Goal: Navigation & Orientation: Find specific page/section

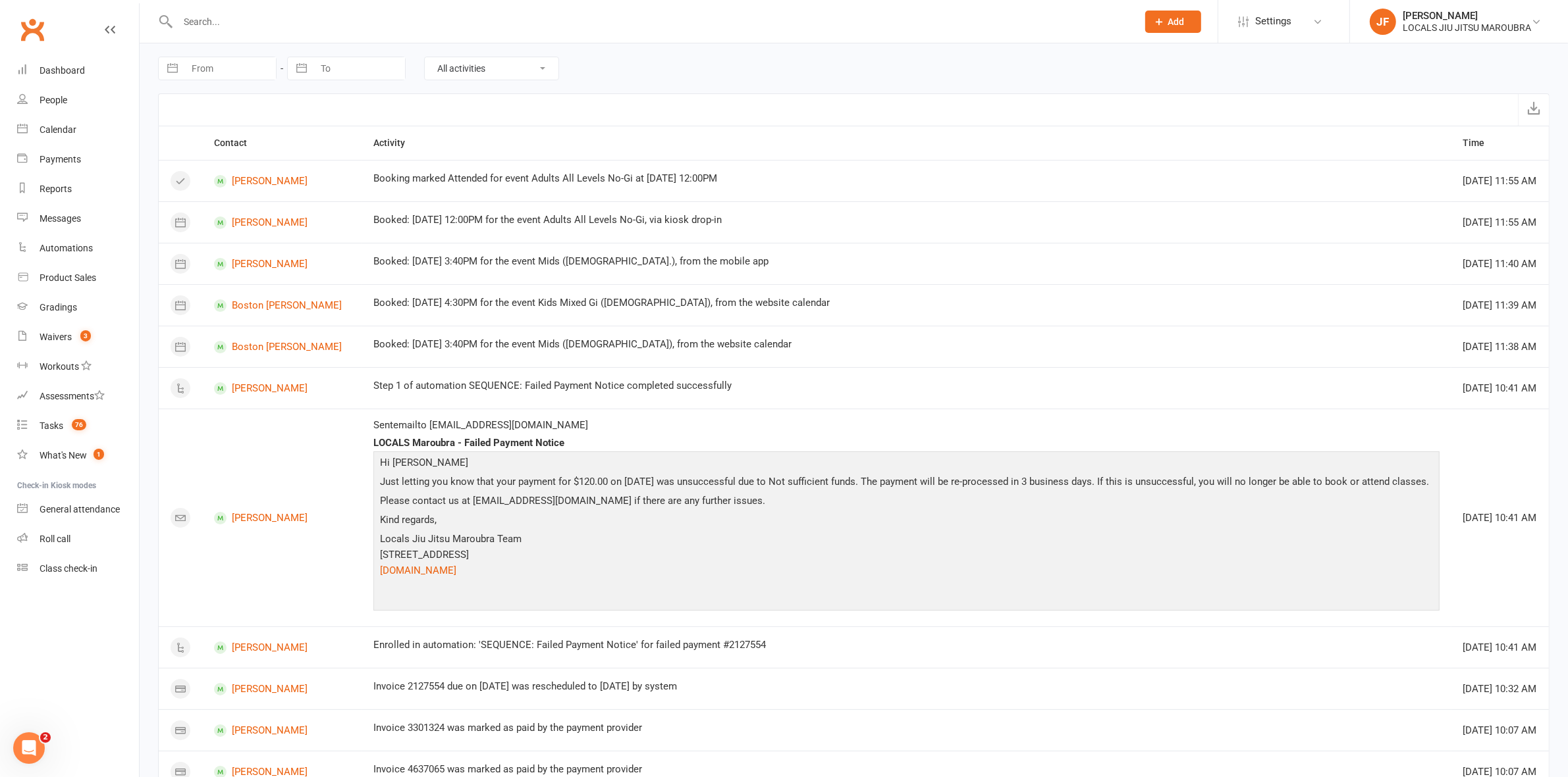
click at [884, 709] on td "Invoice 2127554 due on [DATE] was rescheduled to [DATE] by system" at bounding box center [906, 689] width 1089 height 42
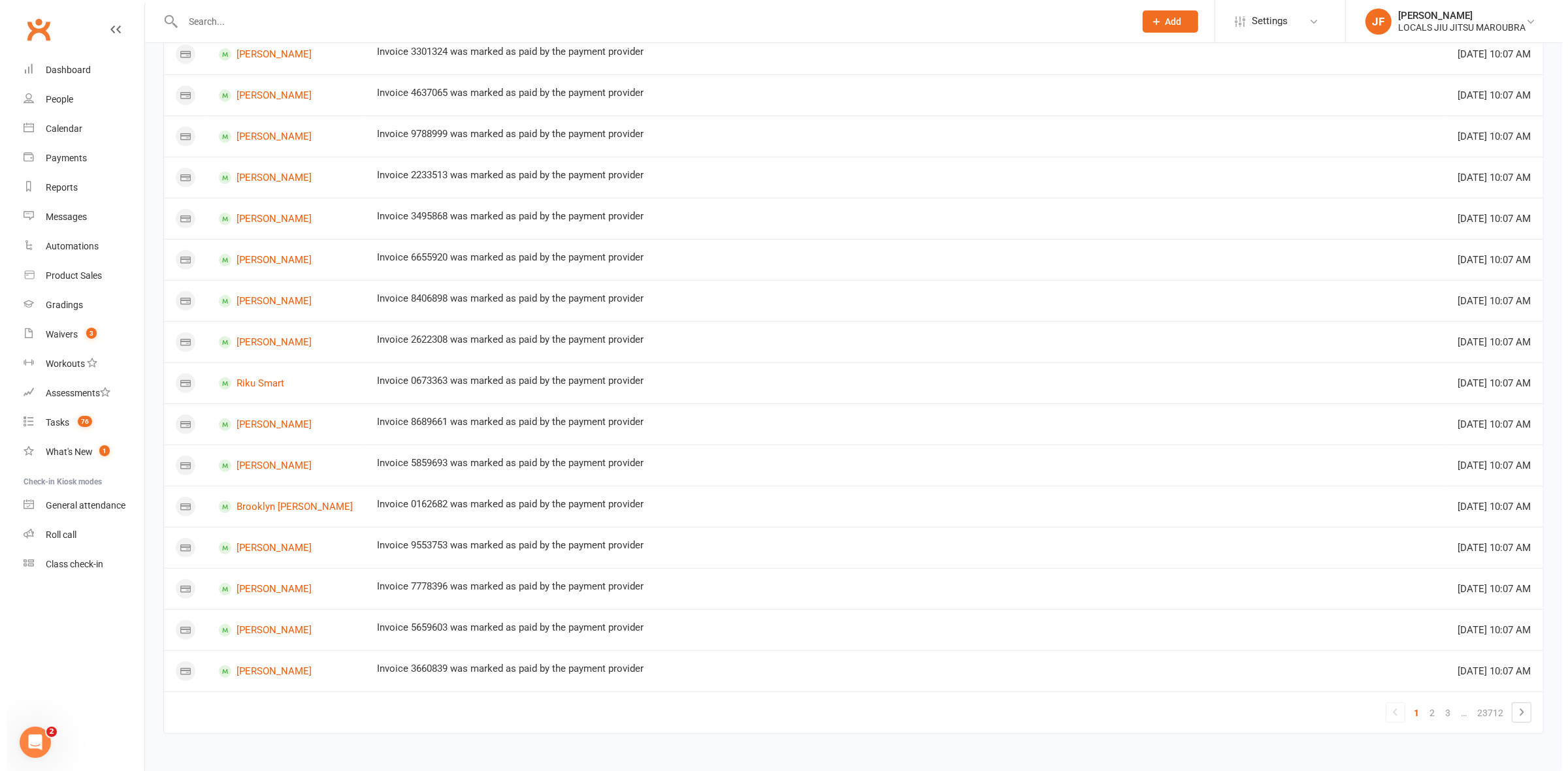
scroll to position [657, 0]
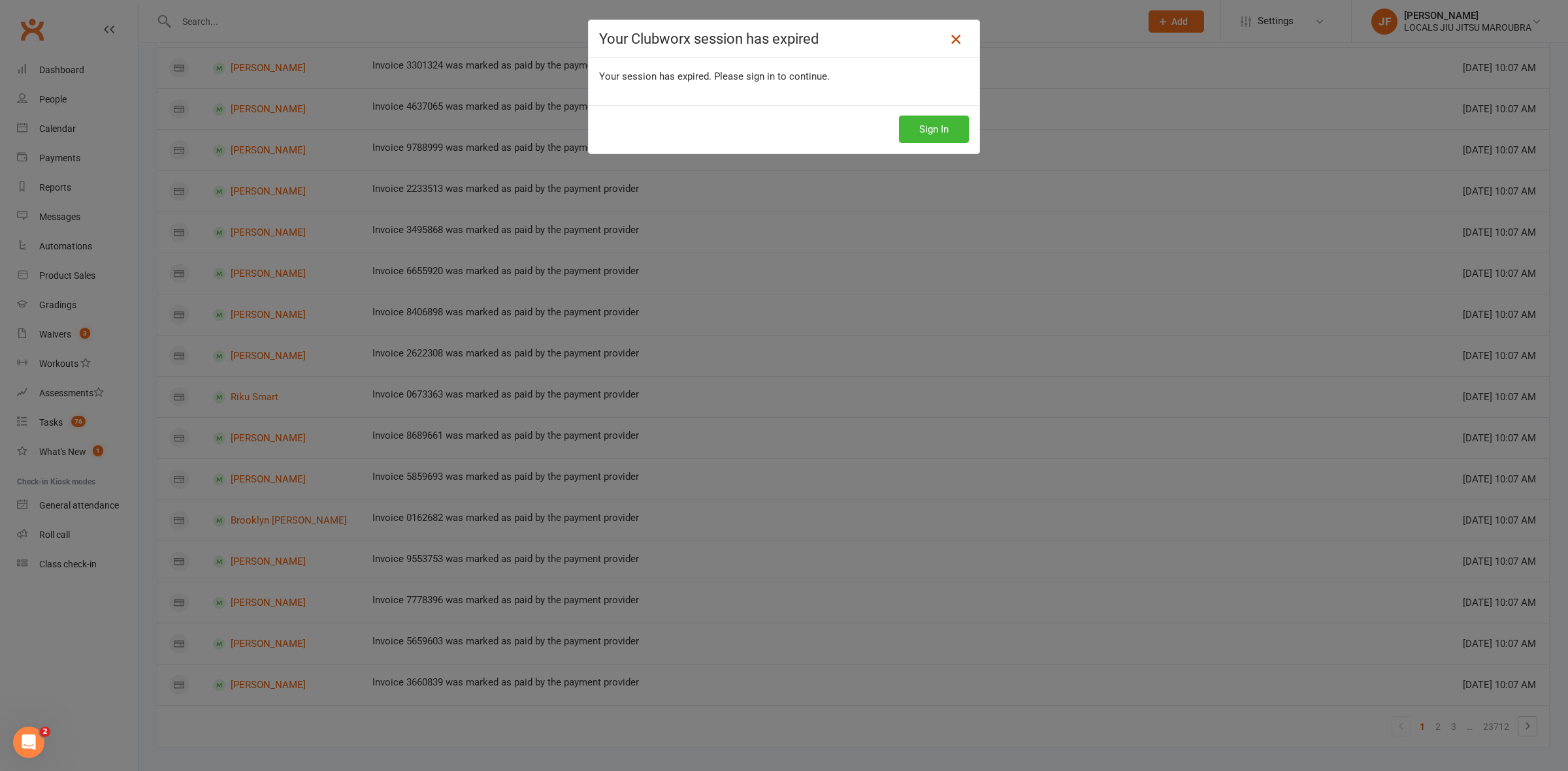
click at [947, 36] on icon at bounding box center [955, 39] width 16 height 16
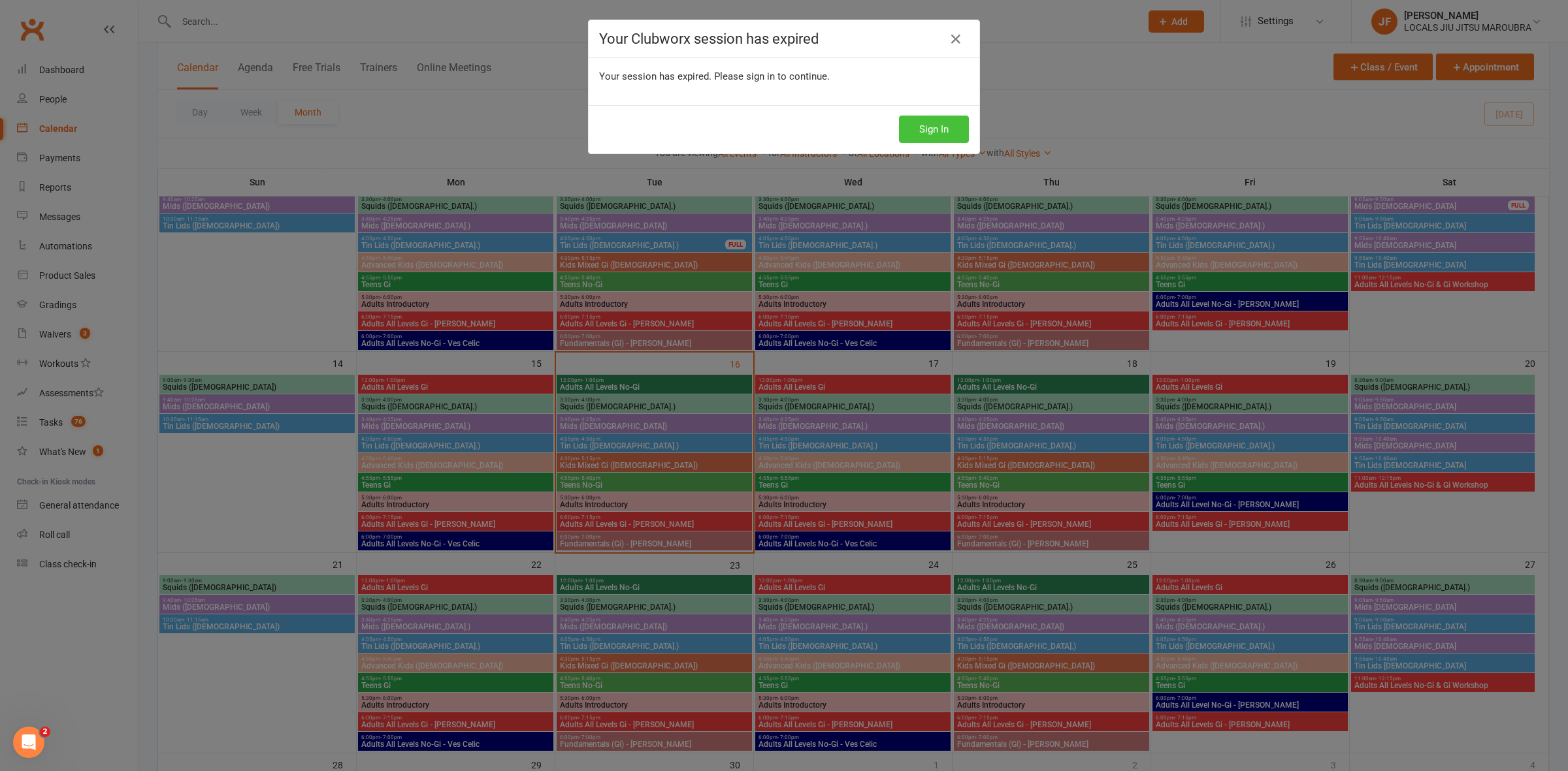
drag, startPoint x: 929, startPoint y: 137, endPoint x: 913, endPoint y: 122, distance: 21.9
click at [923, 132] on button "Sign In" at bounding box center [933, 129] width 70 height 27
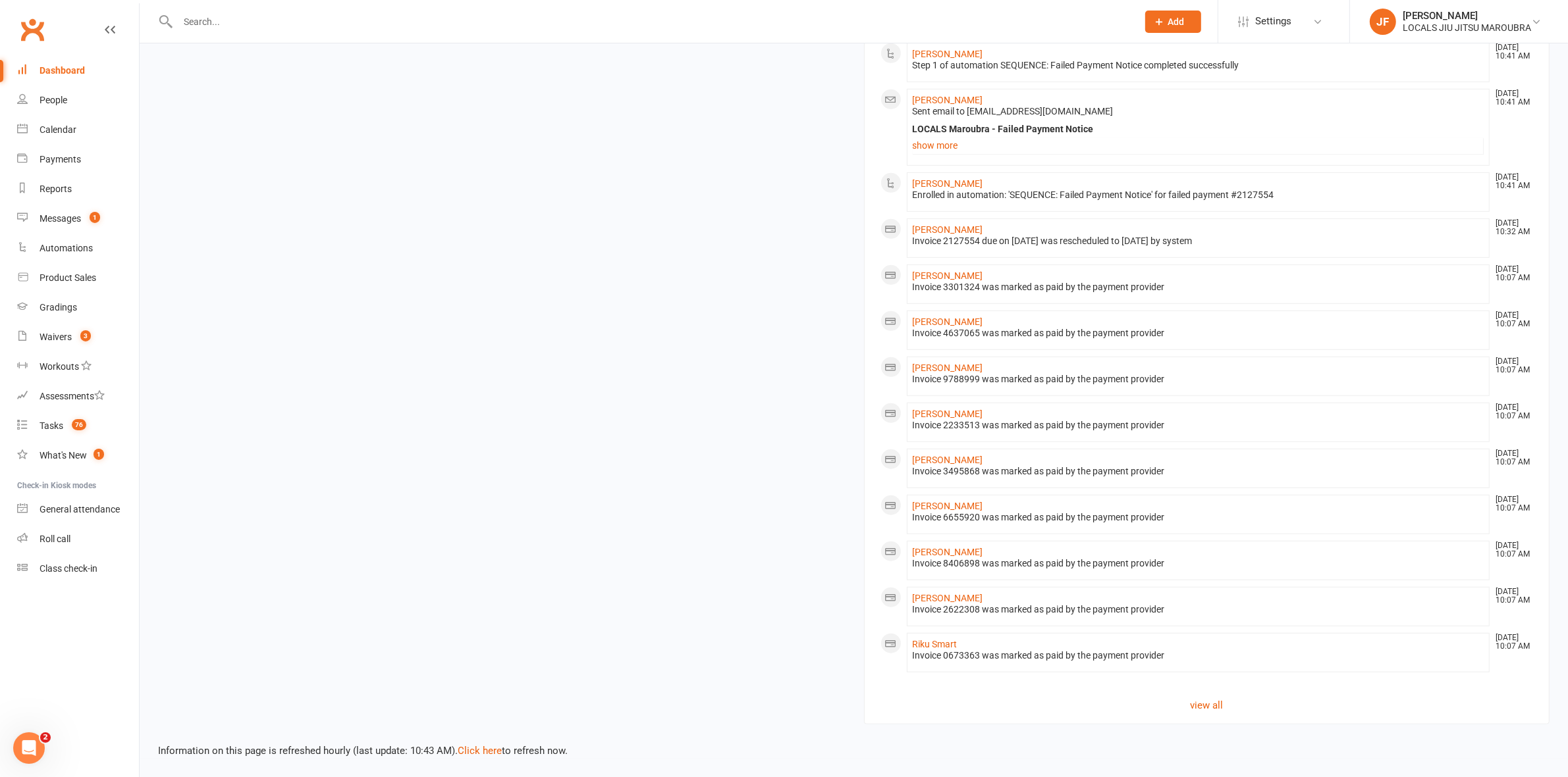
scroll to position [1068, 0]
drag, startPoint x: 1200, startPoint y: 711, endPoint x: 1196, endPoint y: 704, distance: 8.1
click at [1200, 711] on link "view all" at bounding box center [1206, 704] width 653 height 16
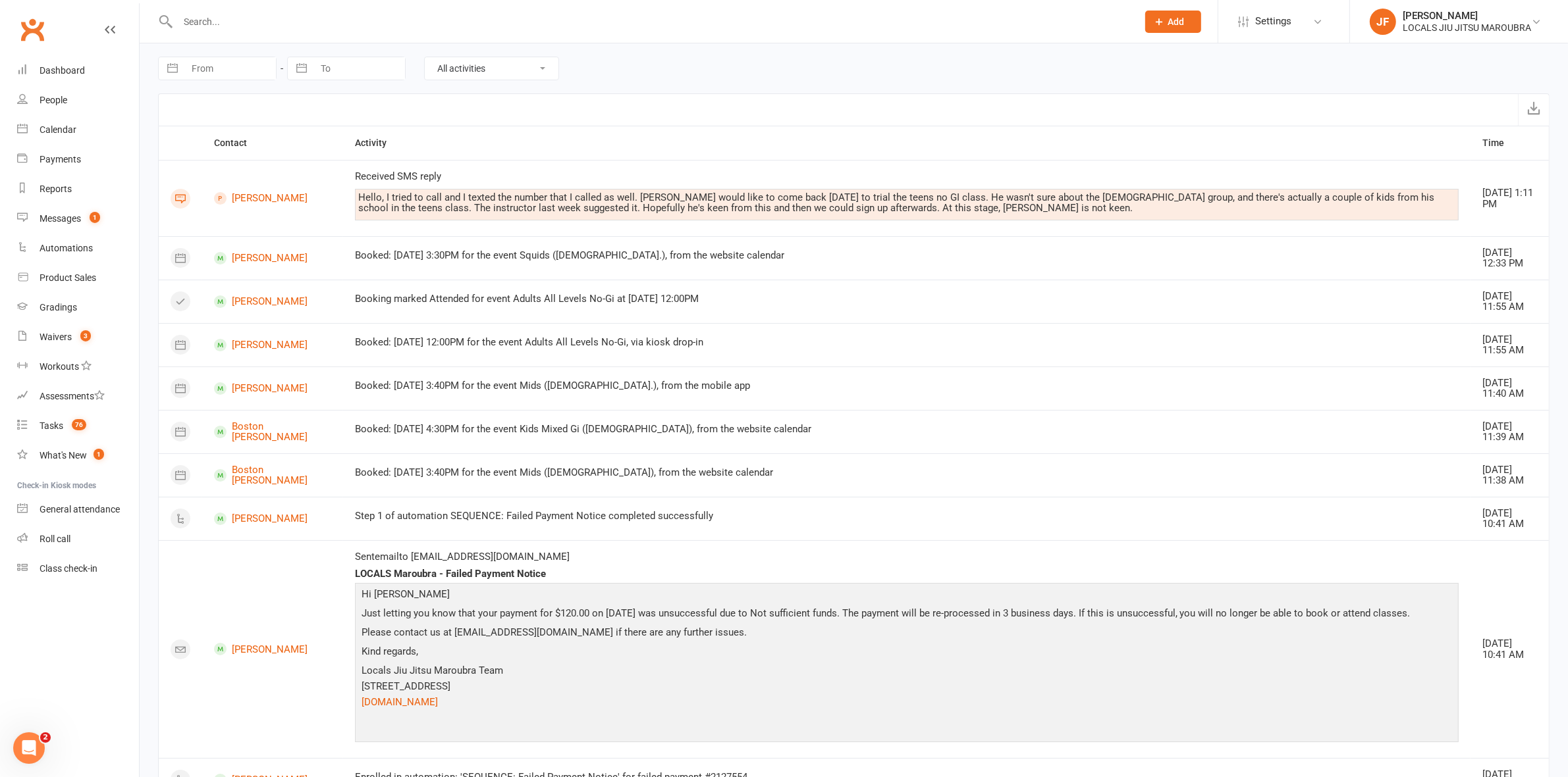
drag, startPoint x: 940, startPoint y: 28, endPoint x: 939, endPoint y: 36, distance: 8.1
click at [940, 33] on div at bounding box center [642, 21] width 970 height 43
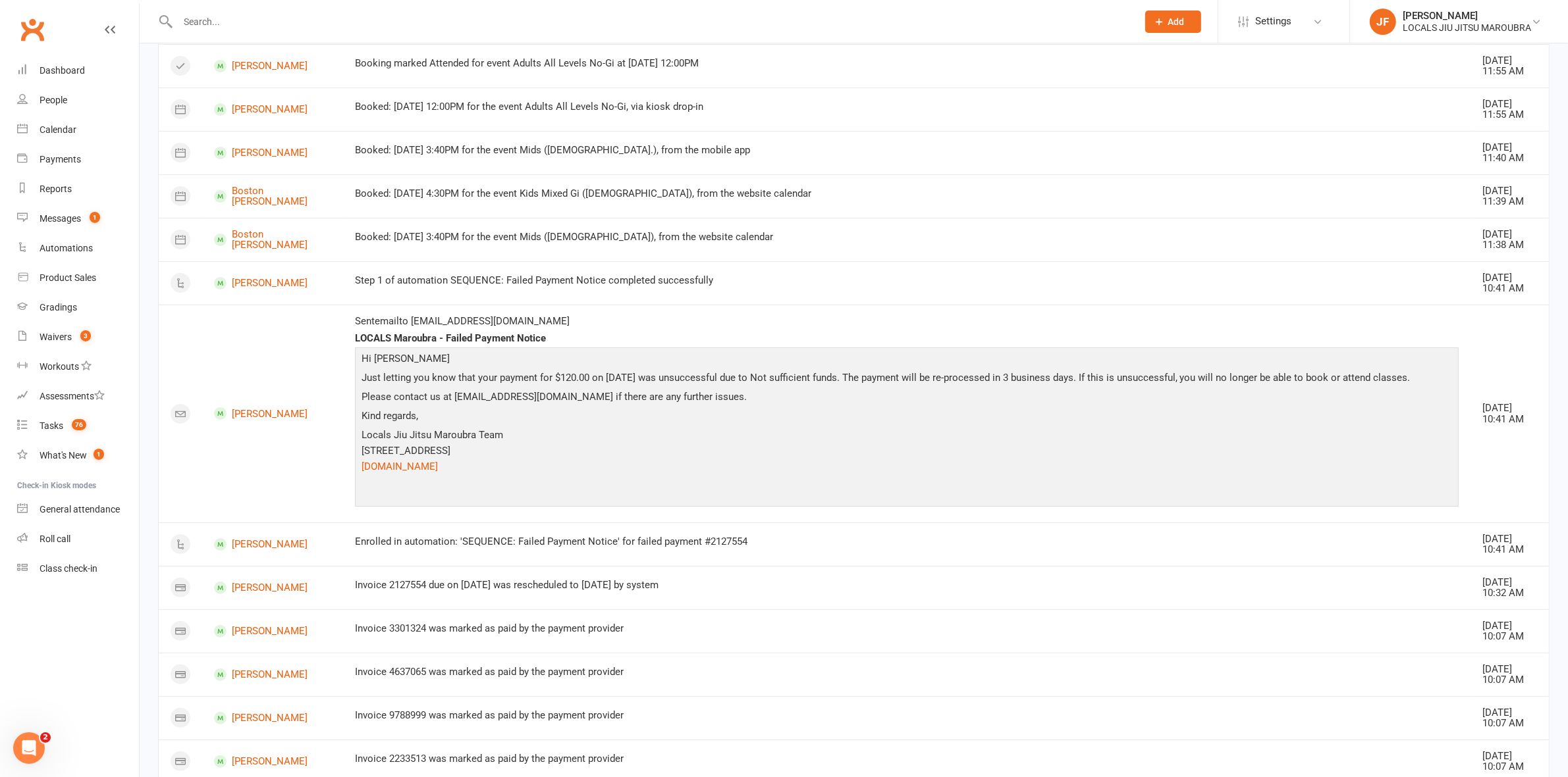
scroll to position [247, 0]
